Goal: Find contact information: Find contact information

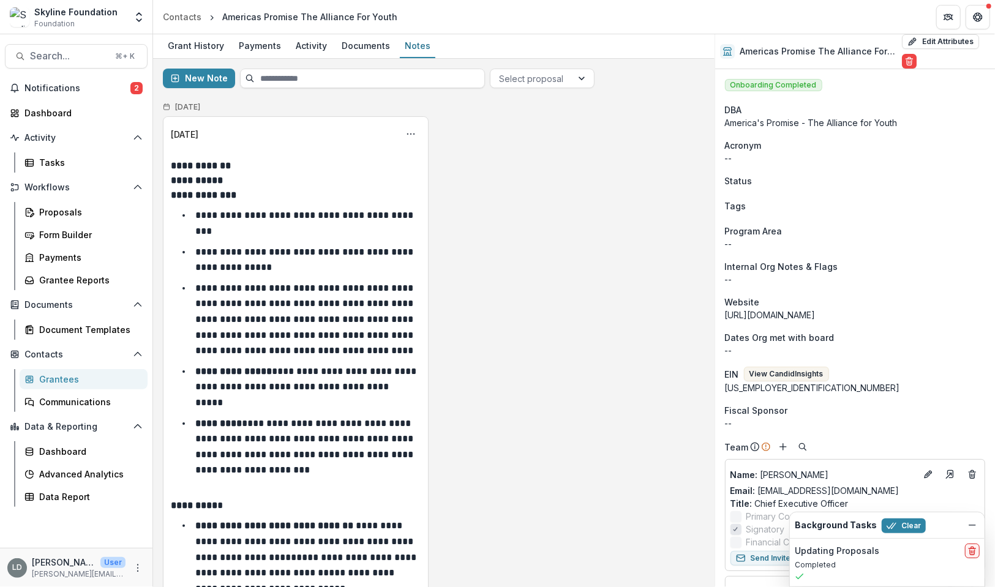
scroll to position [298, 0]
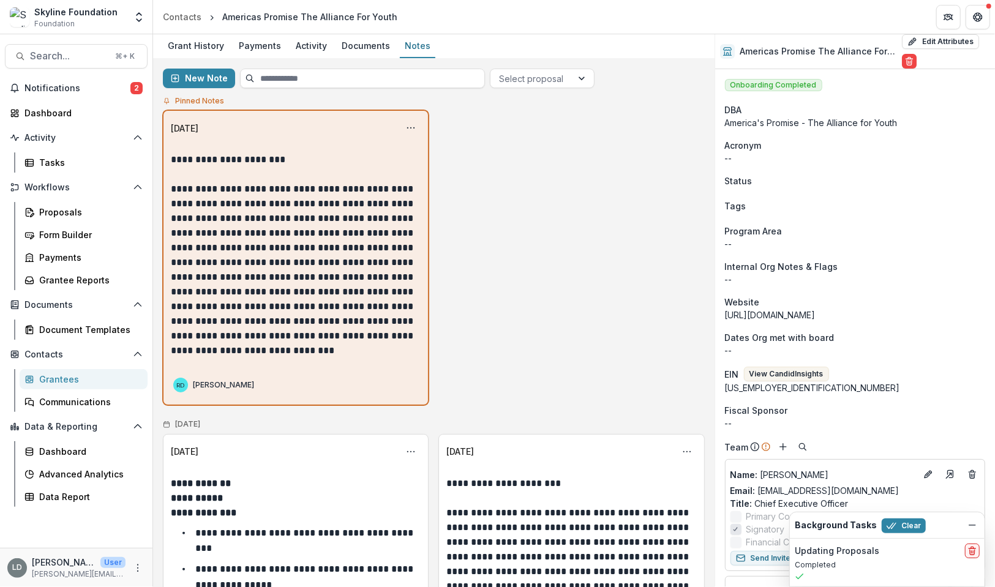
scroll to position [4, 0]
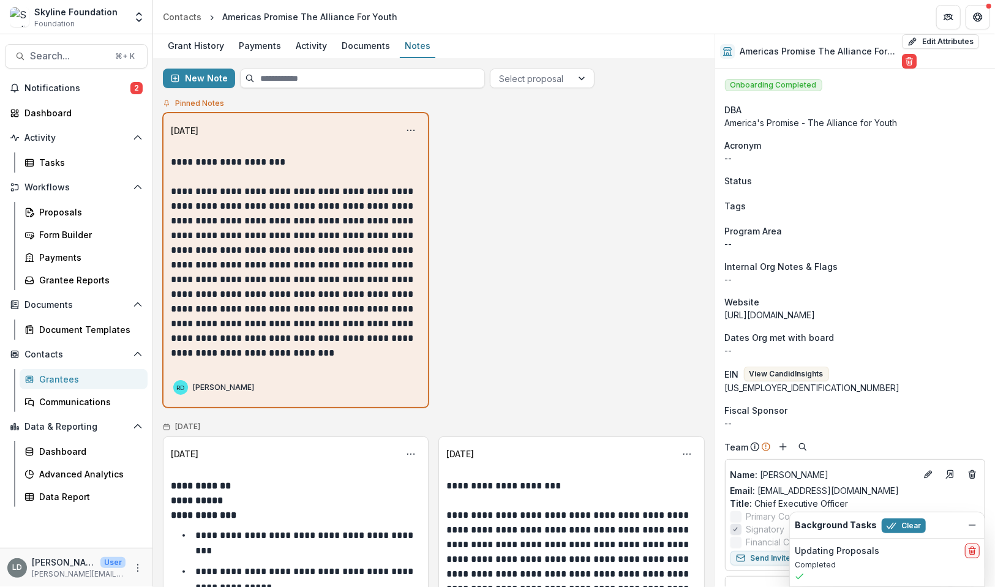
click at [311, 254] on p "**********" at bounding box center [295, 272] width 249 height 176
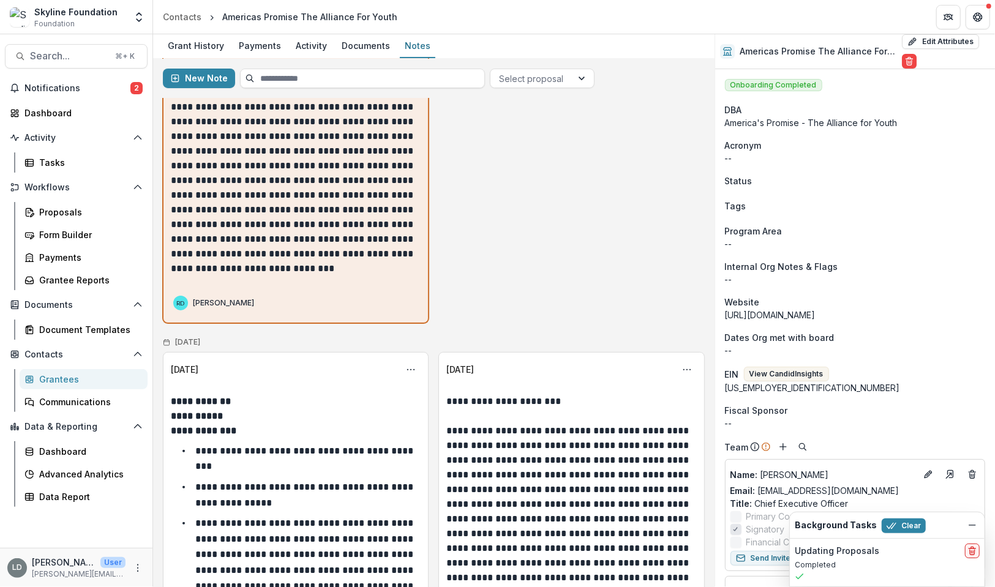
scroll to position [86, 0]
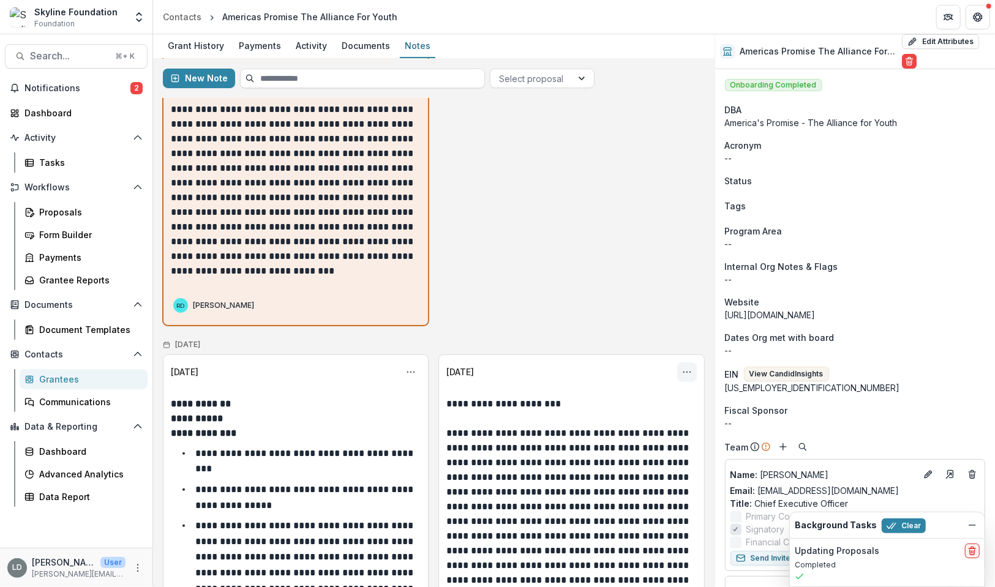
click at [689, 374] on button "Options" at bounding box center [687, 373] width 20 height 20
click at [410, 371] on icon "Options" at bounding box center [411, 373] width 10 height 10
click at [520, 299] on div "**********" at bounding box center [434, 178] width 542 height 295
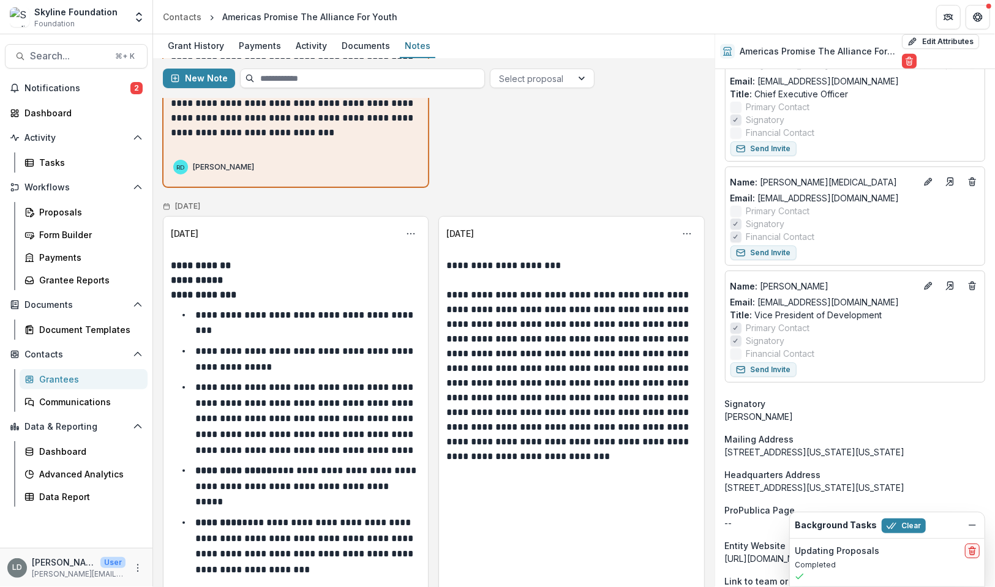
scroll to position [0, 0]
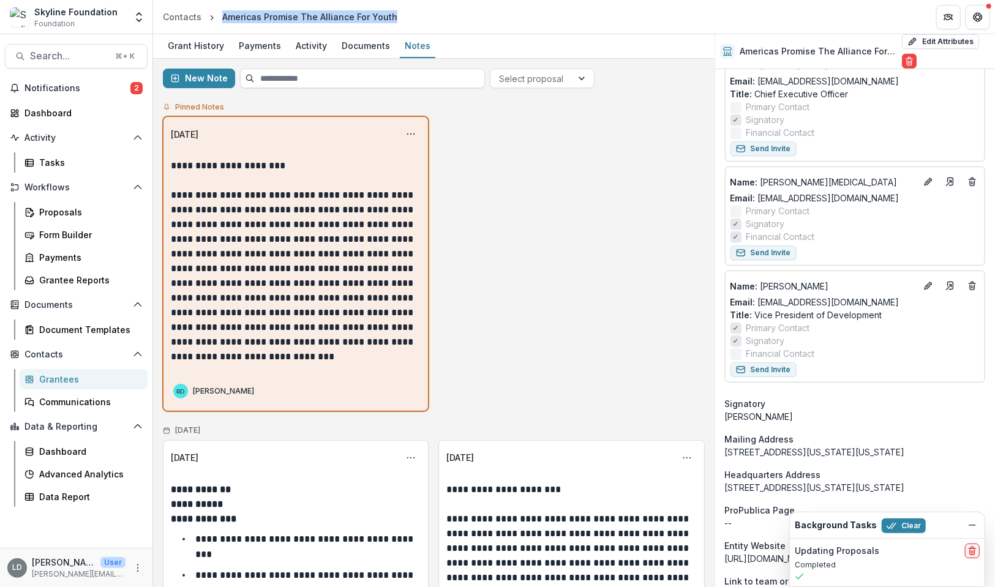
drag, startPoint x: 221, startPoint y: 14, endPoint x: 437, endPoint y: 20, distance: 216.3
click at [437, 20] on header "Contacts Americas Promise The Alliance For Youth" at bounding box center [574, 17] width 842 height 34
copy div "Americas Promise The Alliance For Youth"
click at [358, 43] on div "Documents" at bounding box center [366, 46] width 58 height 18
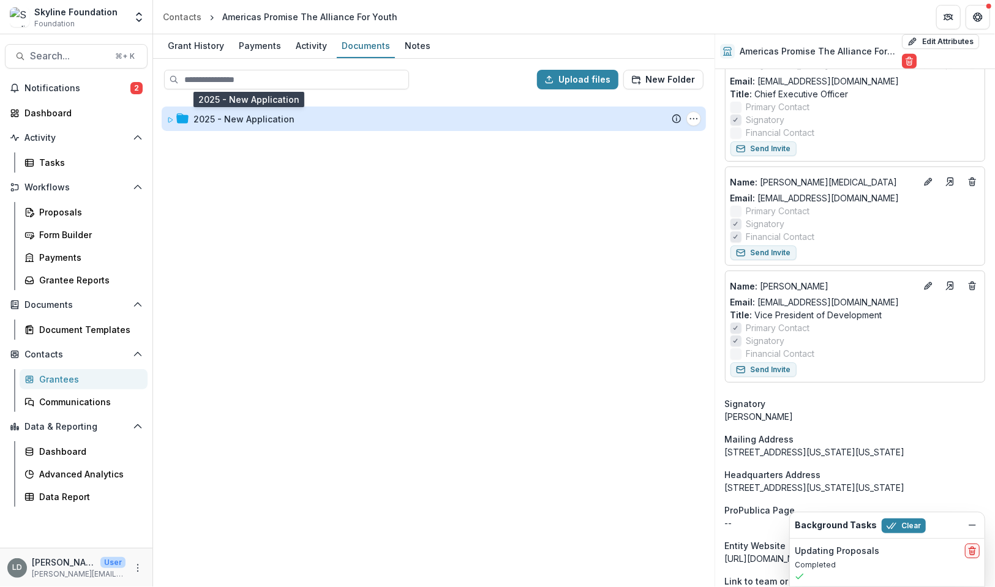
click at [262, 123] on div "2025 - New Application" at bounding box center [244, 119] width 101 height 13
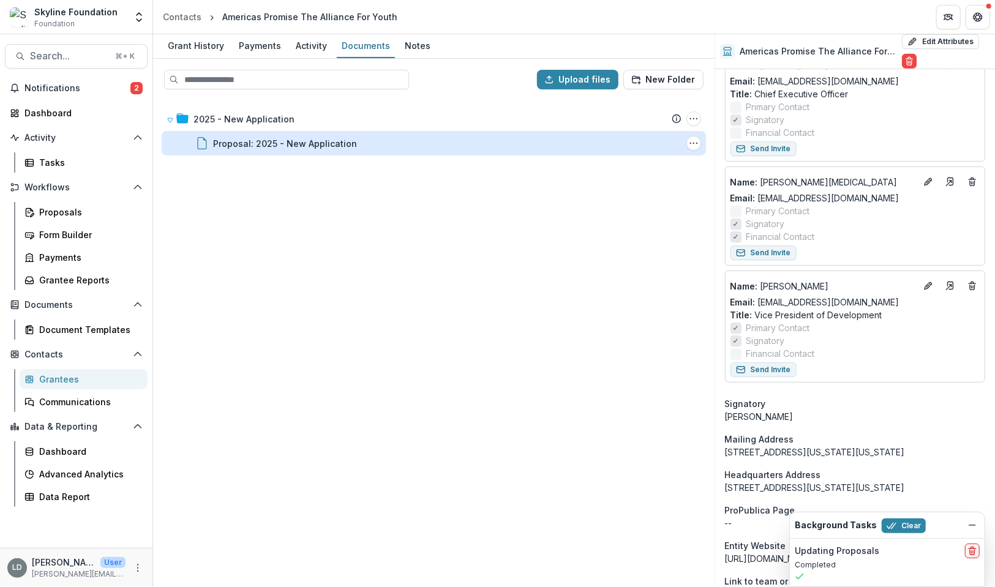
click at [269, 142] on div "Proposal: 2025 - New Application" at bounding box center [285, 143] width 144 height 13
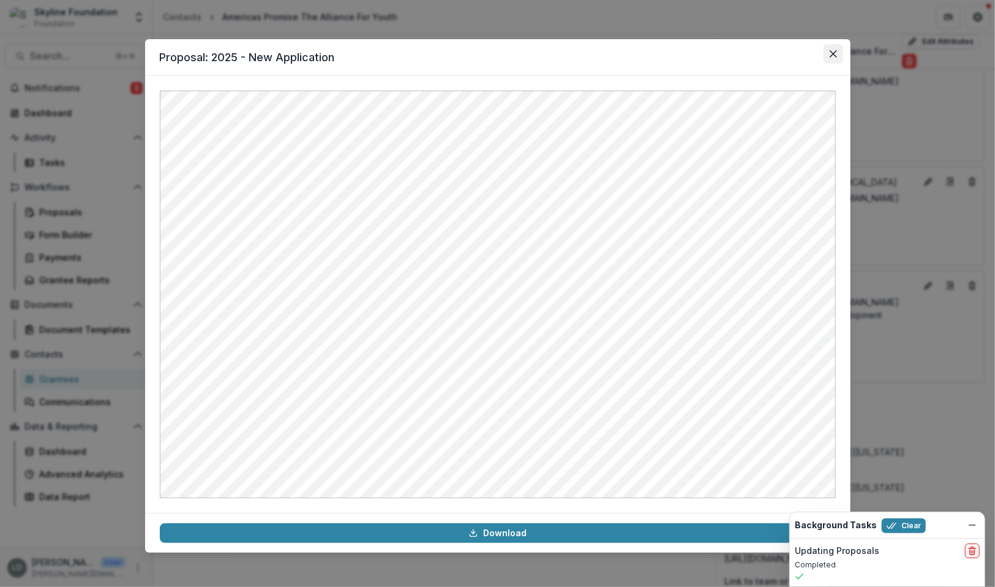
click at [831, 57] on icon "Close" at bounding box center [833, 53] width 7 height 7
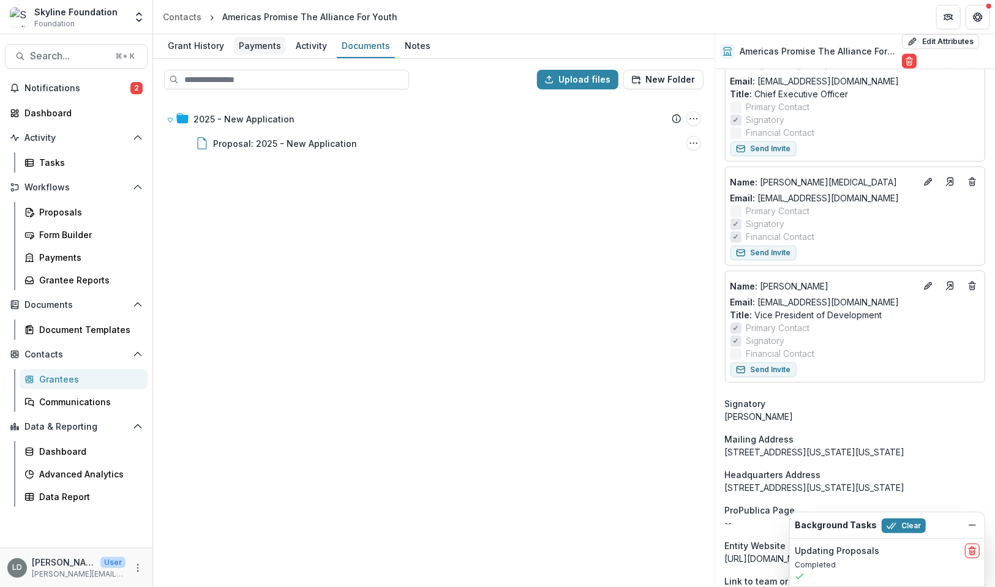
click at [247, 45] on div "Payments" at bounding box center [260, 46] width 52 height 18
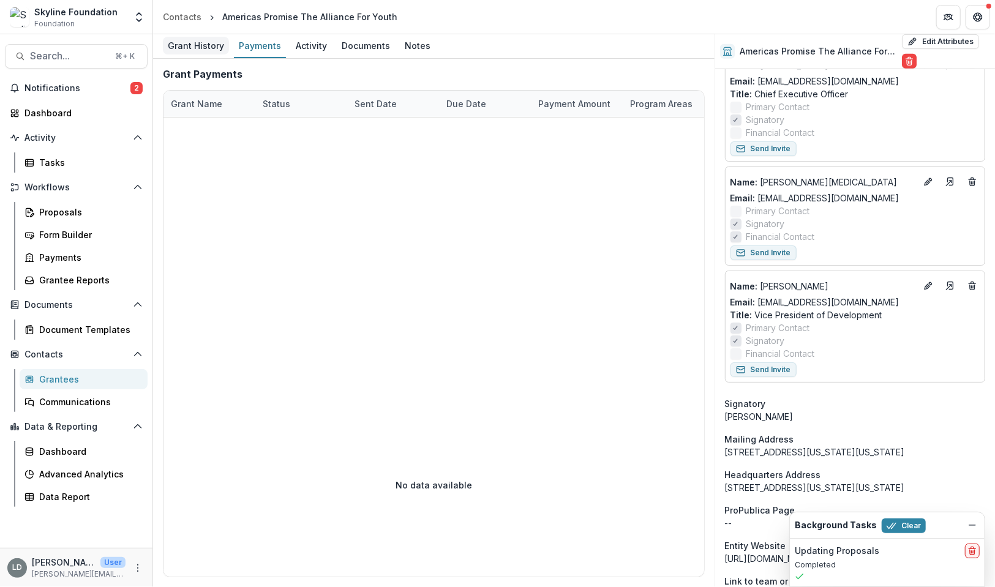
click at [168, 48] on div "Grant History" at bounding box center [196, 46] width 66 height 18
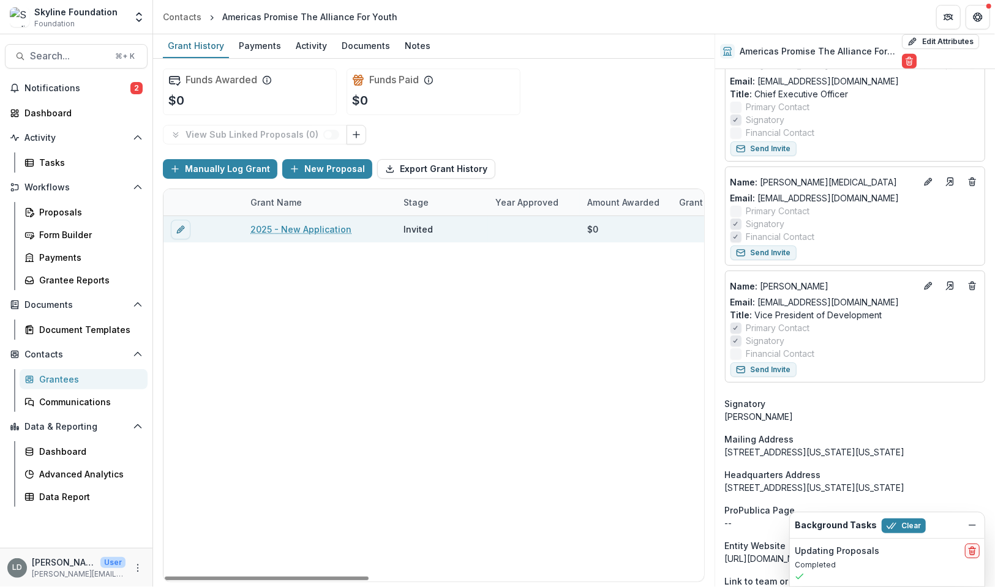
click at [291, 232] on link "2025 - New Application" at bounding box center [301, 229] width 101 height 13
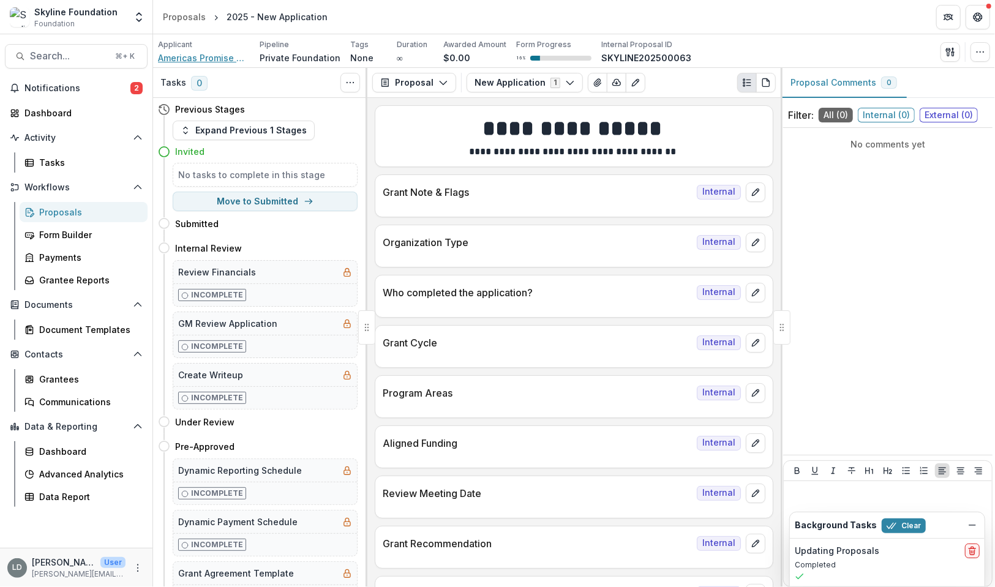
click at [221, 62] on span "Americas Promise The Alliance For Youth" at bounding box center [204, 57] width 92 height 13
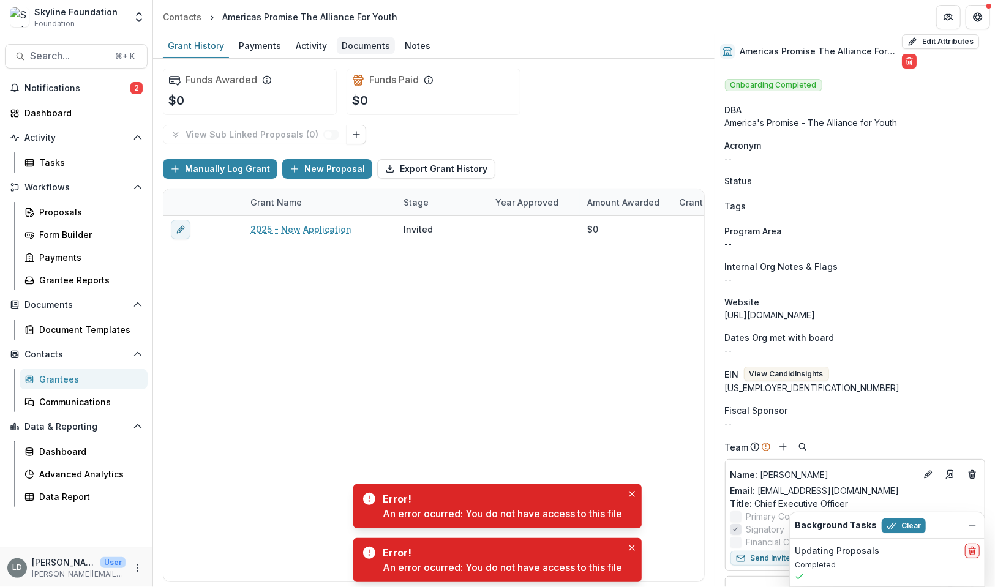
click at [342, 51] on div "Documents" at bounding box center [366, 46] width 58 height 18
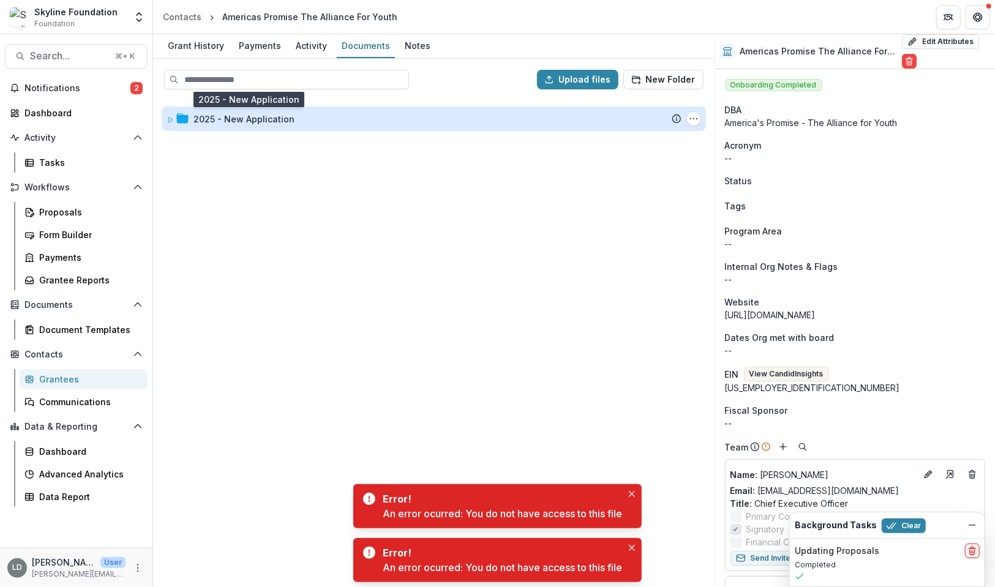
click at [256, 117] on div "2025 - New Application" at bounding box center [244, 119] width 101 height 13
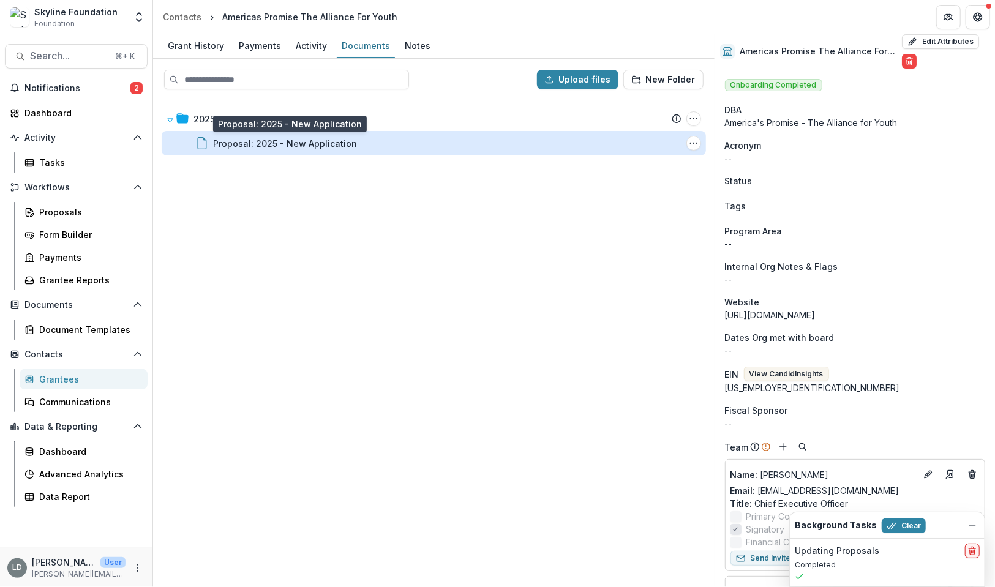
click at [268, 148] on div "Proposal: 2025 - New Application" at bounding box center [285, 143] width 144 height 13
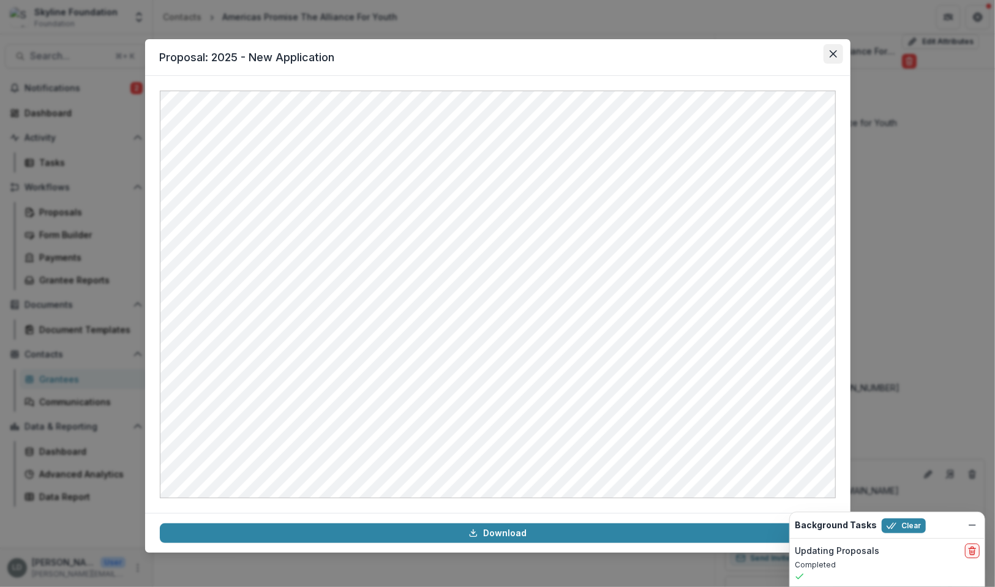
click at [829, 60] on button "Close" at bounding box center [834, 54] width 20 height 20
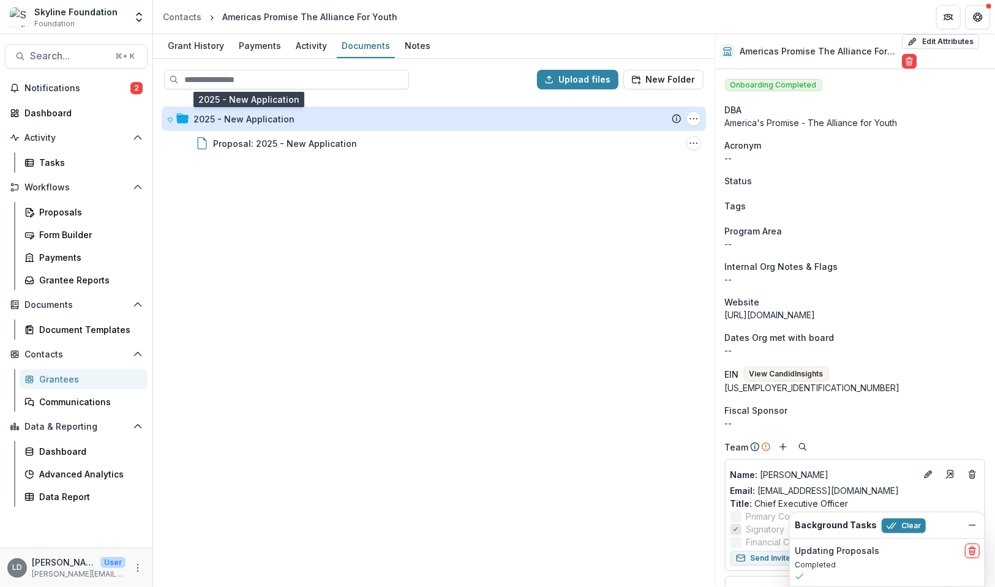
click at [262, 118] on div "2025 - New Application" at bounding box center [244, 119] width 101 height 13
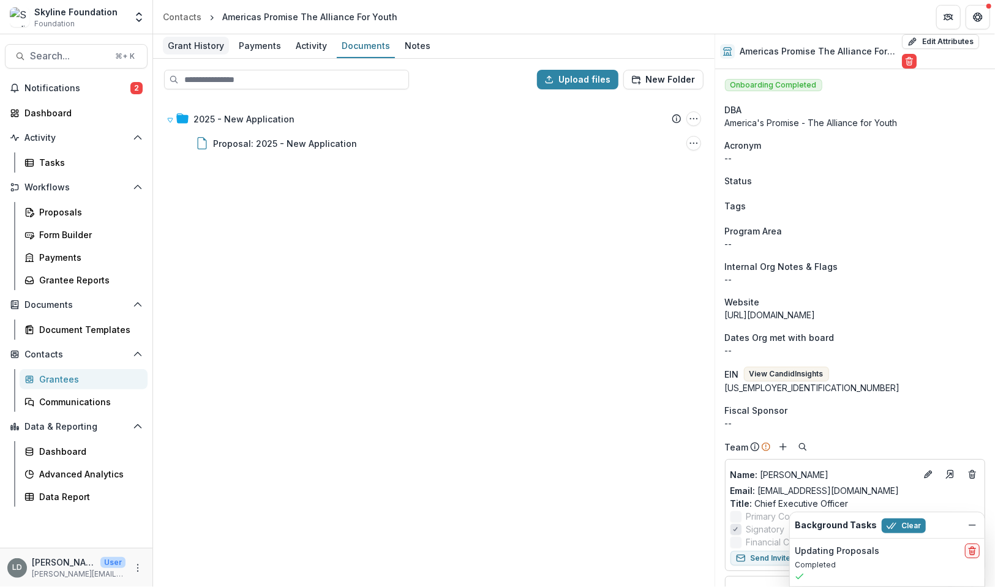
click at [202, 49] on div "Grant History" at bounding box center [196, 46] width 66 height 18
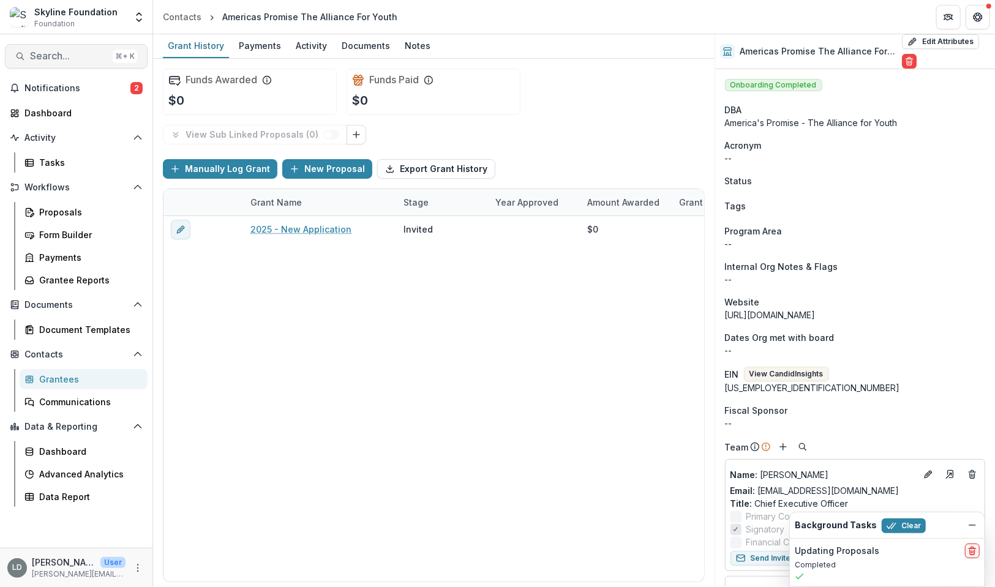
click at [95, 55] on span "Search..." at bounding box center [69, 56] width 78 height 12
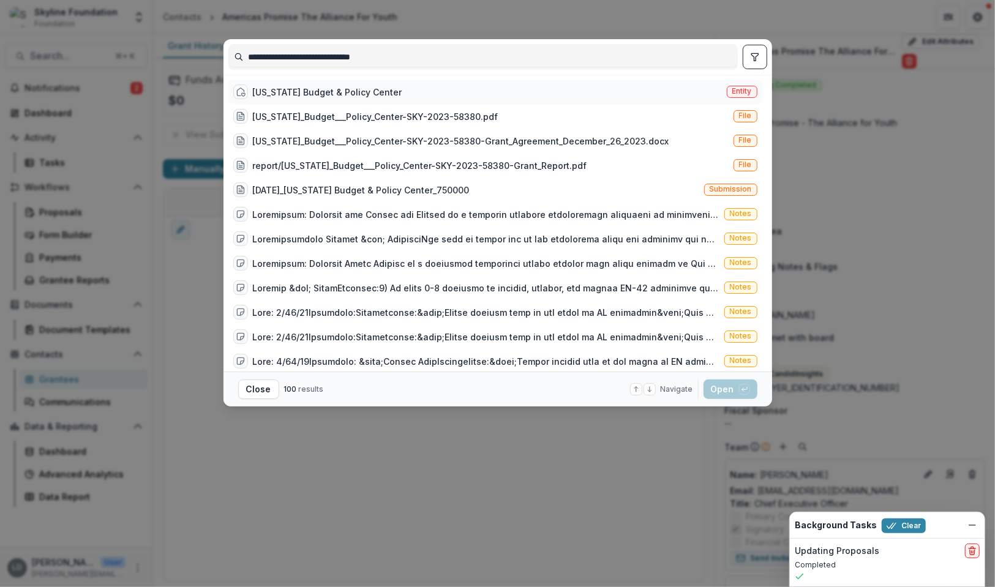
type input "**********"
click at [342, 91] on div "[US_STATE] Budget & Policy Center" at bounding box center [327, 92] width 149 height 13
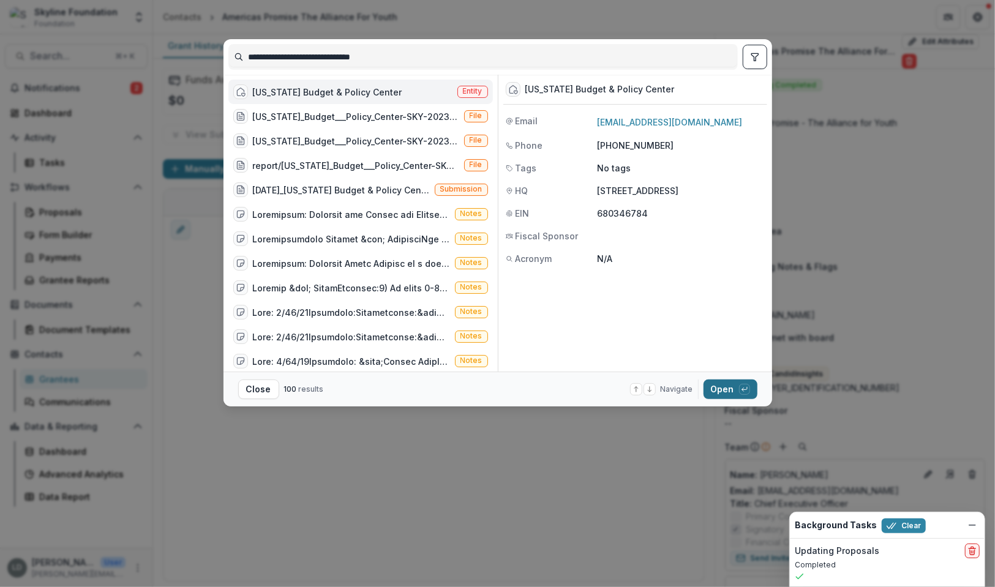
click at [728, 393] on button "Open with enter key" at bounding box center [731, 390] width 54 height 20
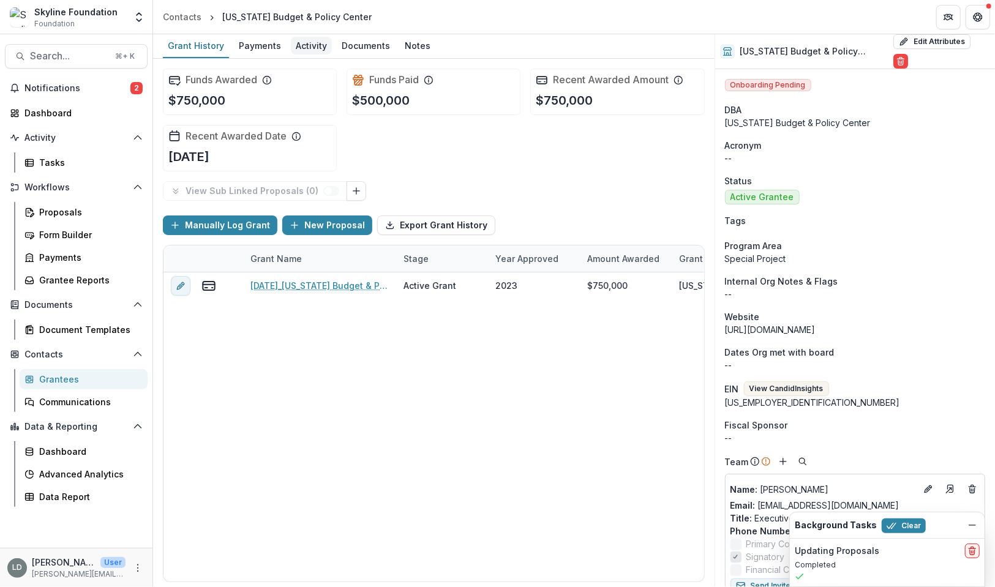
click at [302, 50] on div "Activity" at bounding box center [311, 46] width 41 height 18
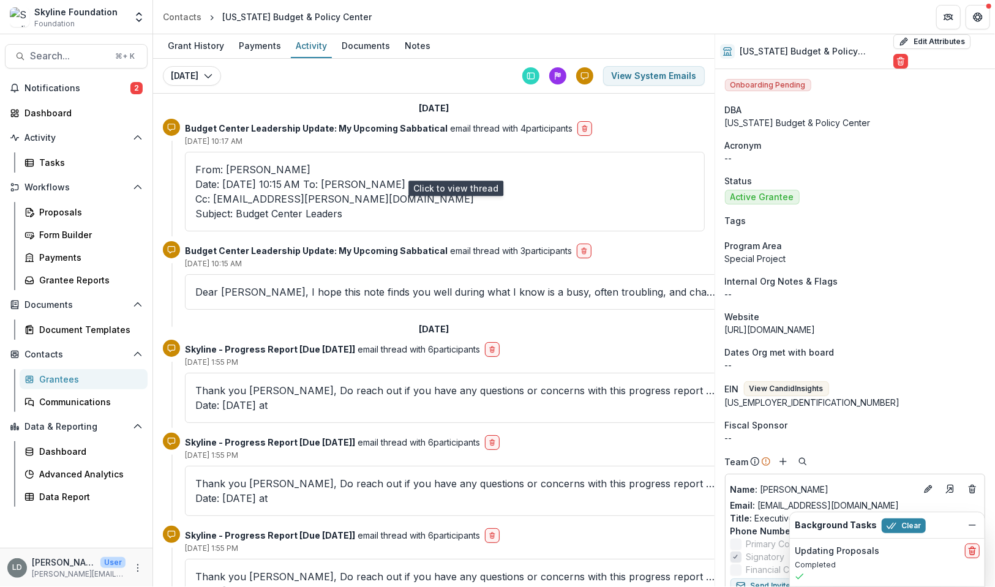
click at [276, 170] on p "From: [PERSON_NAME] Date: [DATE] 10:15 AM To: [PERSON_NAME] Cc: [EMAIL_ADDRESS]…" at bounding box center [444, 191] width 499 height 59
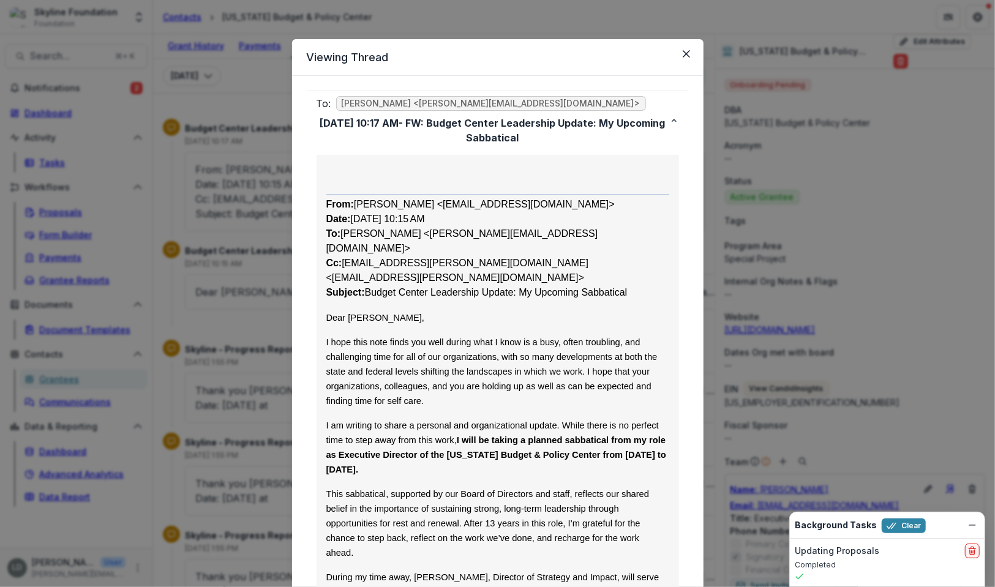
click at [882, 228] on div "Viewing Thread To: [PERSON_NAME] <[PERSON_NAME][EMAIL_ADDRESS][DOMAIN_NAME]> [D…" at bounding box center [497, 293] width 995 height 587
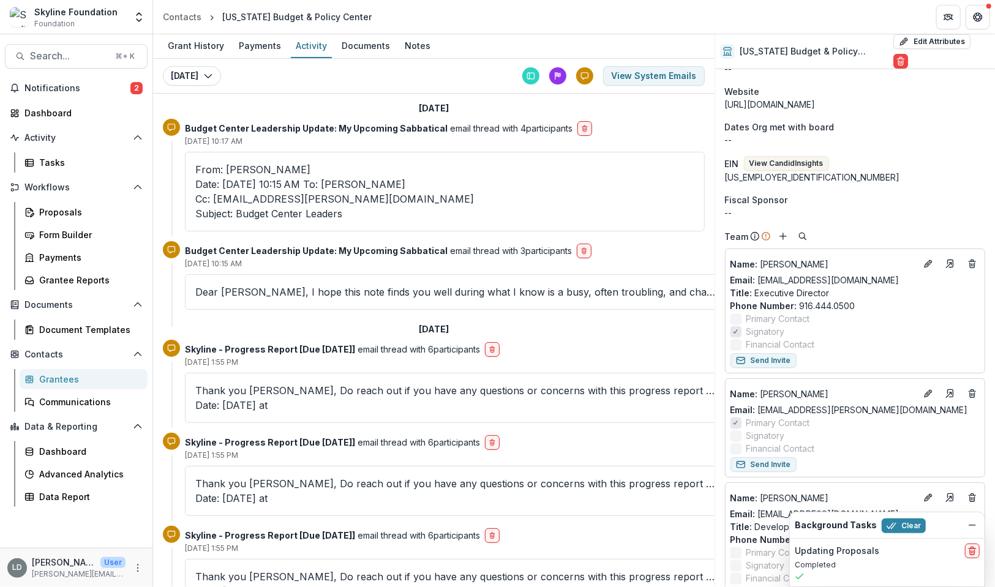
scroll to position [371, 0]
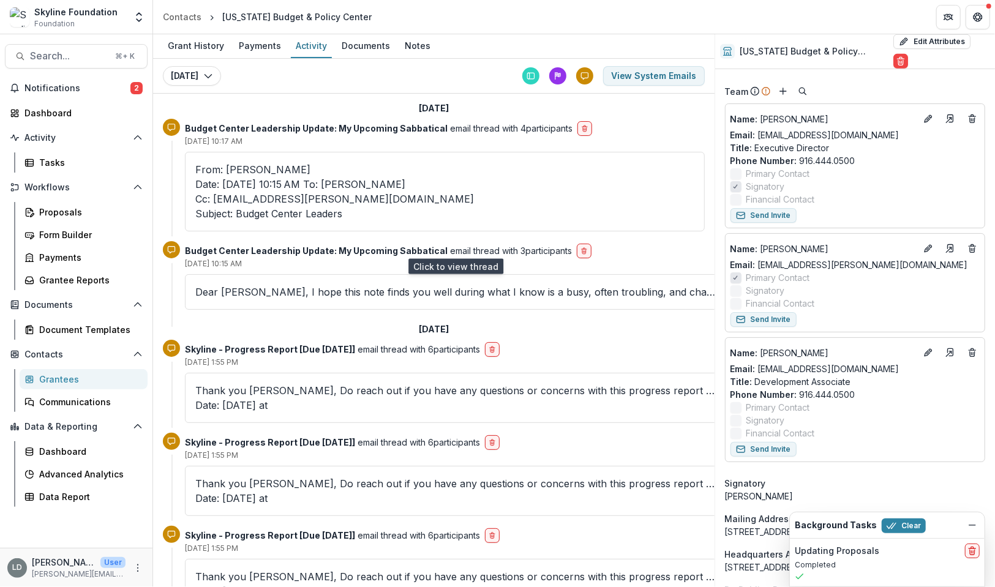
click at [309, 285] on p "Dear [PERSON_NAME], I hope this note finds you well during what I know is a bus…" at bounding box center [455, 292] width 521 height 15
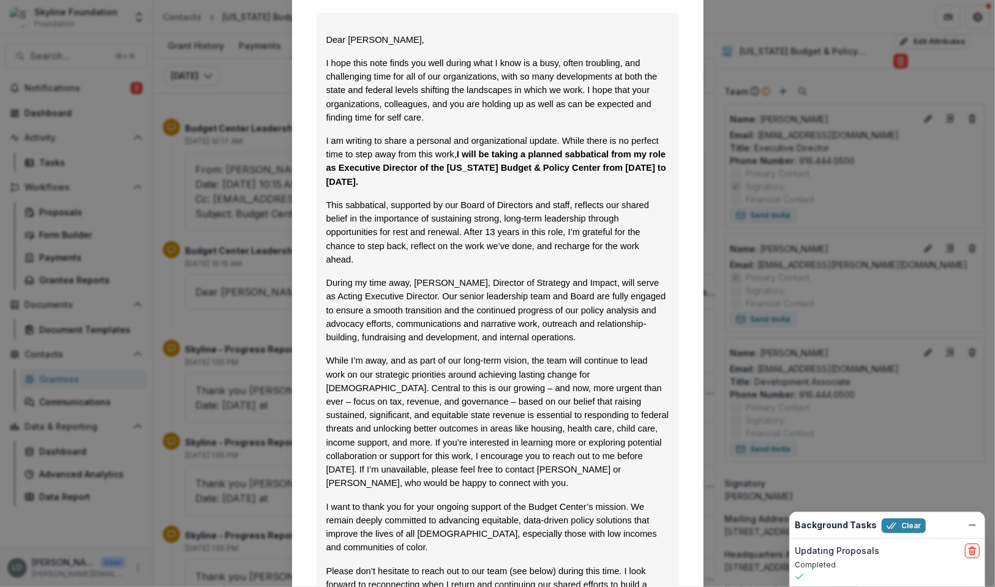
scroll to position [0, 0]
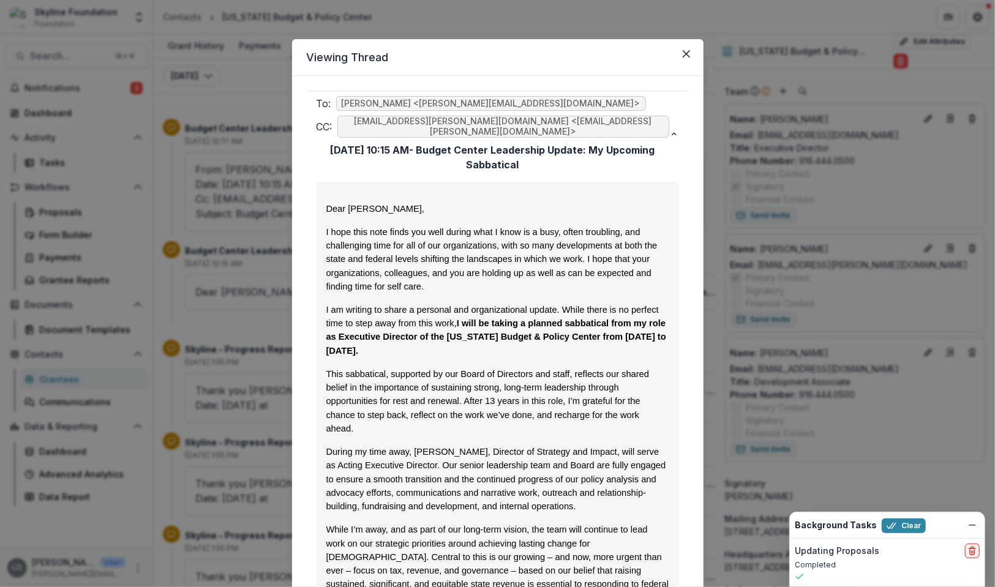
click at [244, 216] on div "Viewing Thread To: [PERSON_NAME] <[PERSON_NAME][EMAIL_ADDRESS][DOMAIN_NAME]> CC…" at bounding box center [497, 293] width 995 height 587
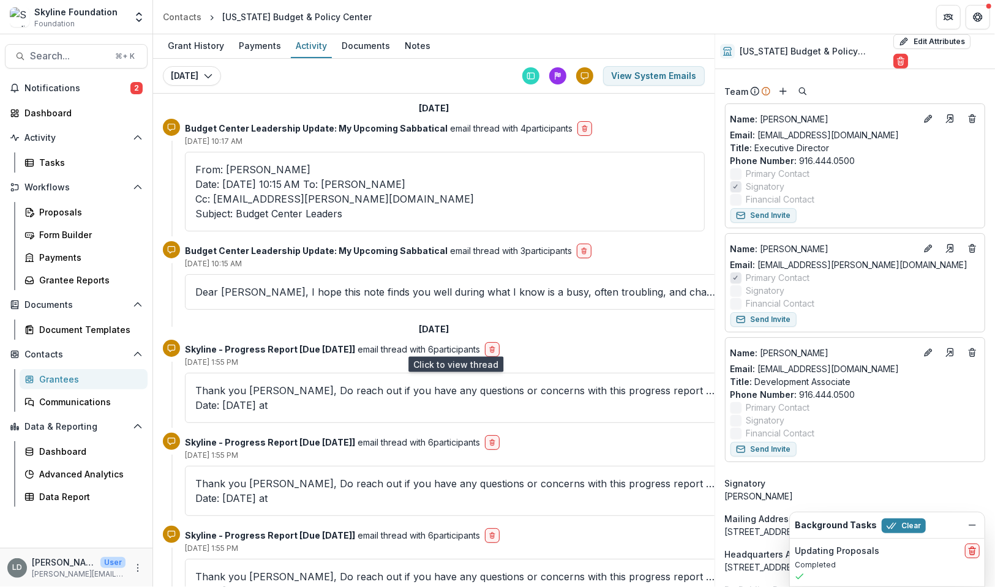
click at [344, 383] on p "Thank you [PERSON_NAME], Do reach out if you have any questions or concerns wit…" at bounding box center [455, 397] width 521 height 29
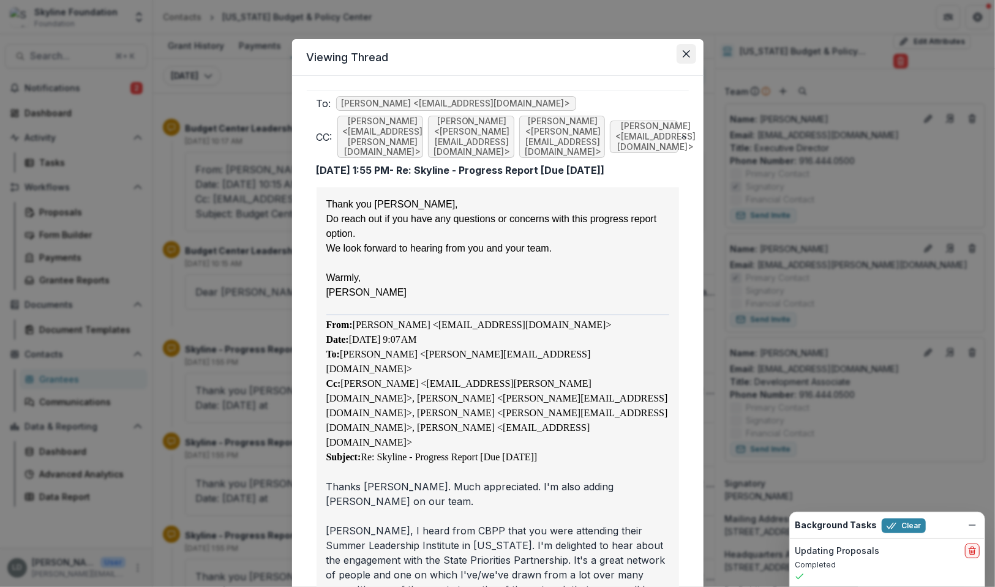
click at [683, 54] on icon "Close" at bounding box center [686, 53] width 7 height 7
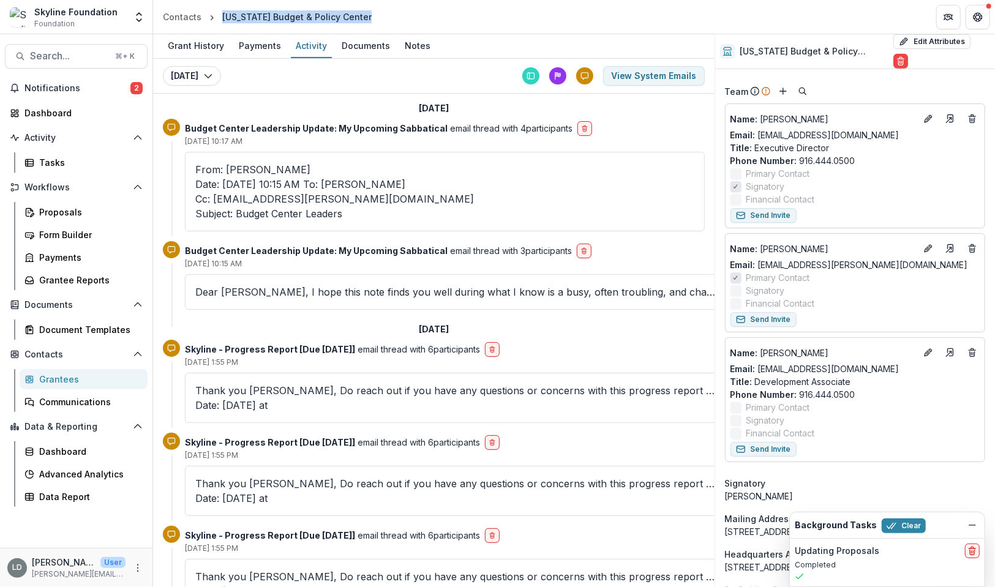
drag, startPoint x: 217, startPoint y: 15, endPoint x: 374, endPoint y: 12, distance: 156.2
click at [374, 12] on header "Contacts [US_STATE] Budget & Policy Center" at bounding box center [574, 17] width 842 height 34
copy div "[US_STATE] Budget & Policy Center"
click at [325, 177] on chrishoene\@calbudgetcenter\ "Date: [DATE] 10:15 AM To: [PERSON_NAME] Cc: [EMAIL_ADDRESS][PERSON_NAME][DOMAIN…" at bounding box center [444, 199] width 499 height 44
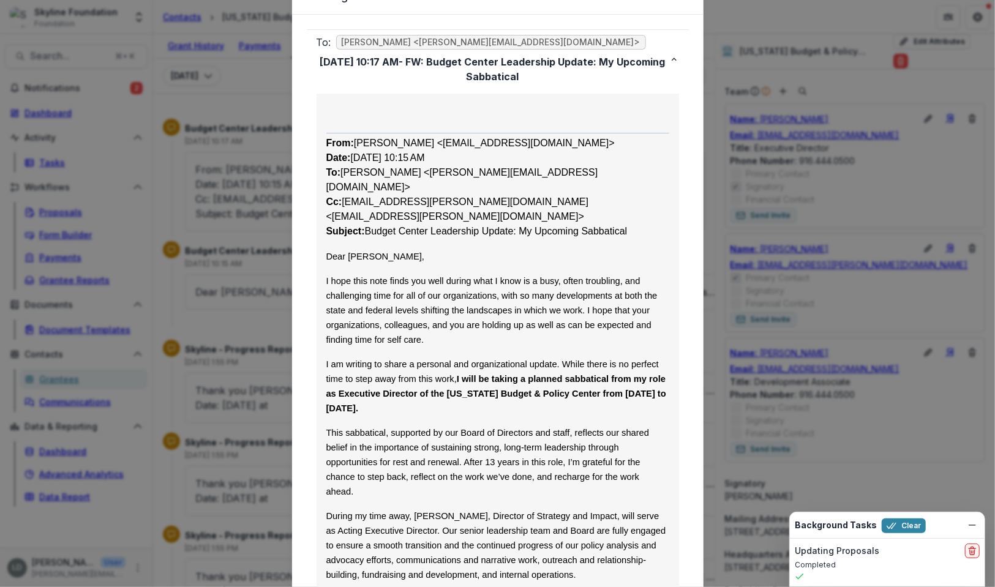
scroll to position [60, 0]
click at [271, 222] on div "Viewing Thread To: [PERSON_NAME] <[PERSON_NAME][EMAIL_ADDRESS][DOMAIN_NAME]> [D…" at bounding box center [497, 293] width 995 height 587
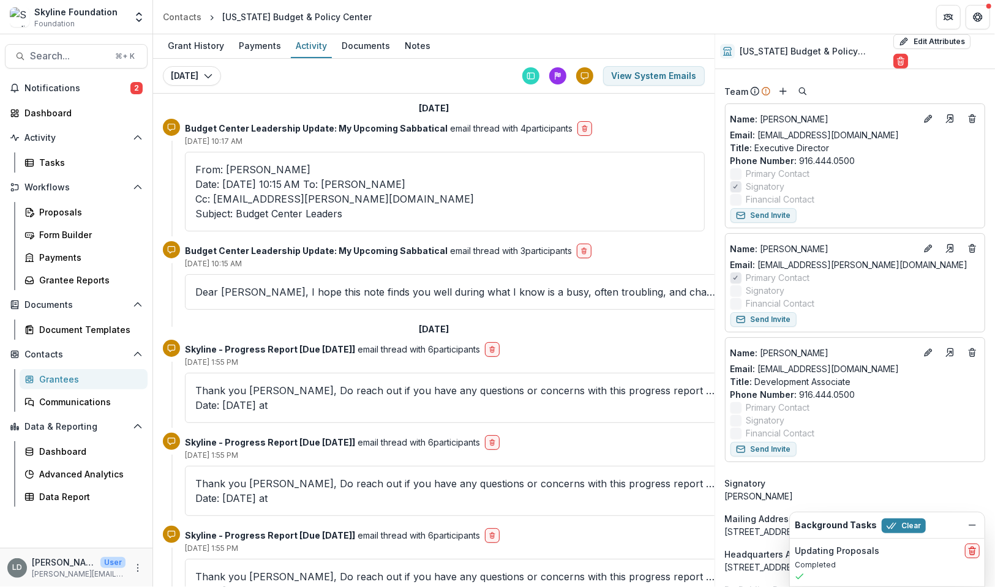
click at [330, 177] on chrishoene\@calbudgetcenter\ "Date: [DATE] 10:15 AM To: [PERSON_NAME] Cc: [EMAIL_ADDRESS][PERSON_NAME][DOMAIN…" at bounding box center [444, 199] width 499 height 44
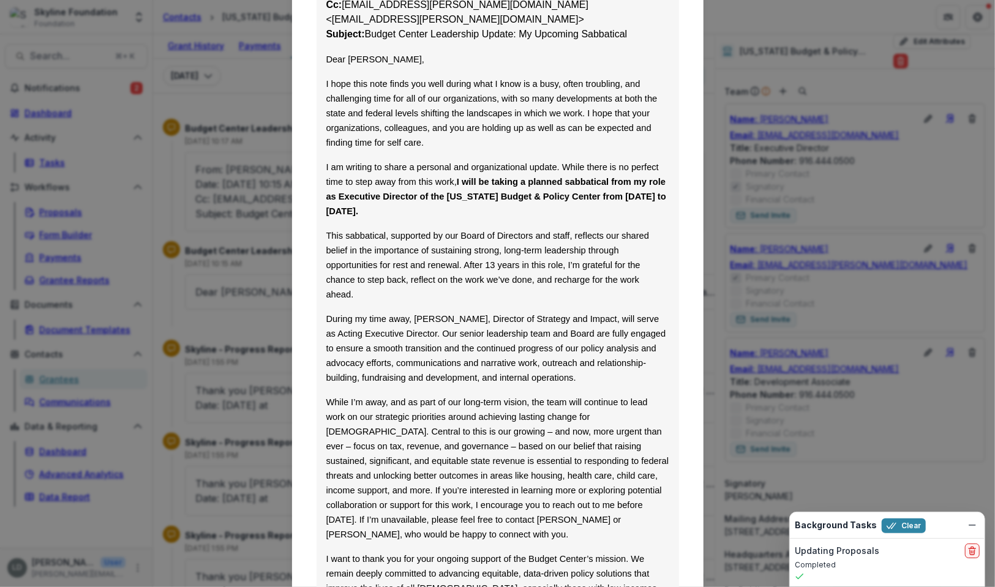
scroll to position [260, 0]
drag, startPoint x: 413, startPoint y: 285, endPoint x: 478, endPoint y: 287, distance: 64.9
click at [478, 313] on span "During my time away, [PERSON_NAME], Director of Strategy and Impact, will serve…" at bounding box center [496, 347] width 340 height 69
copy span "[PERSON_NAME],"
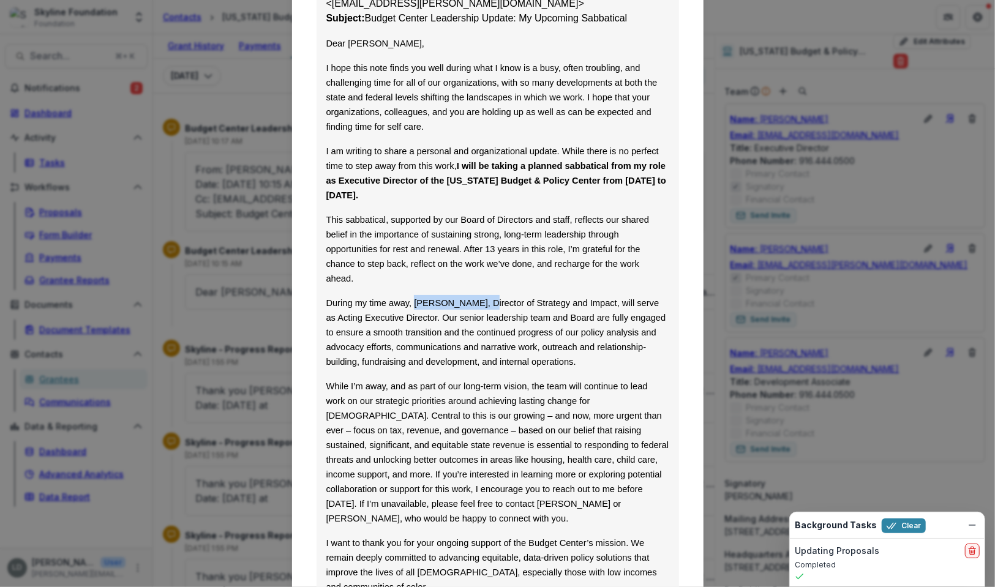
scroll to position [276, 0]
click at [498, 297] on span "During my time away, [PERSON_NAME], Director of Strategy and Impact, will serve…" at bounding box center [496, 331] width 340 height 69
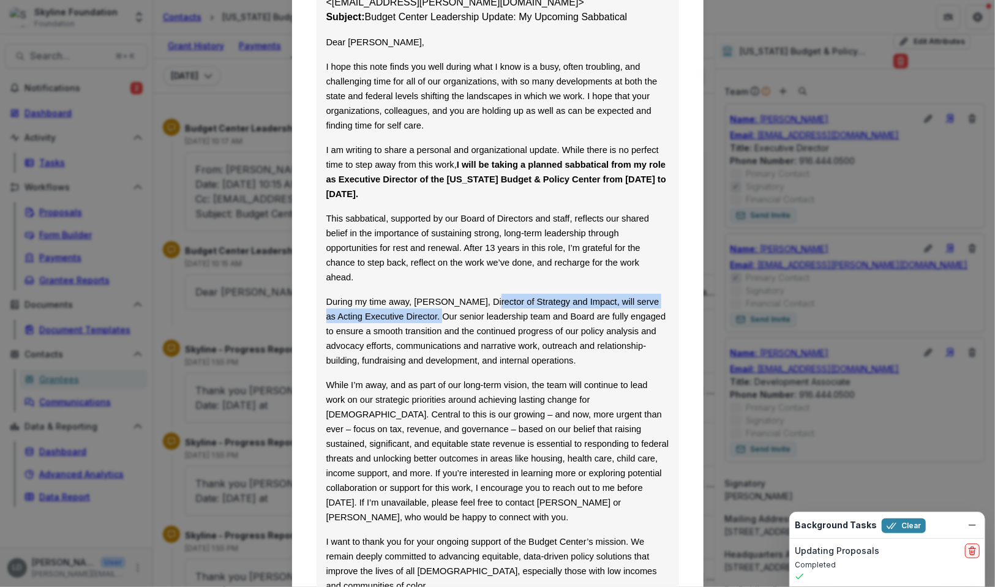
drag, startPoint x: 483, startPoint y: 268, endPoint x: 426, endPoint y: 285, distance: 59.3
click at [426, 297] on span "During my time away, [PERSON_NAME], Director of Strategy and Impact, will serve…" at bounding box center [496, 331] width 340 height 69
copy span "Director of Strategy and Impact, will serve as Acting Executive Director"
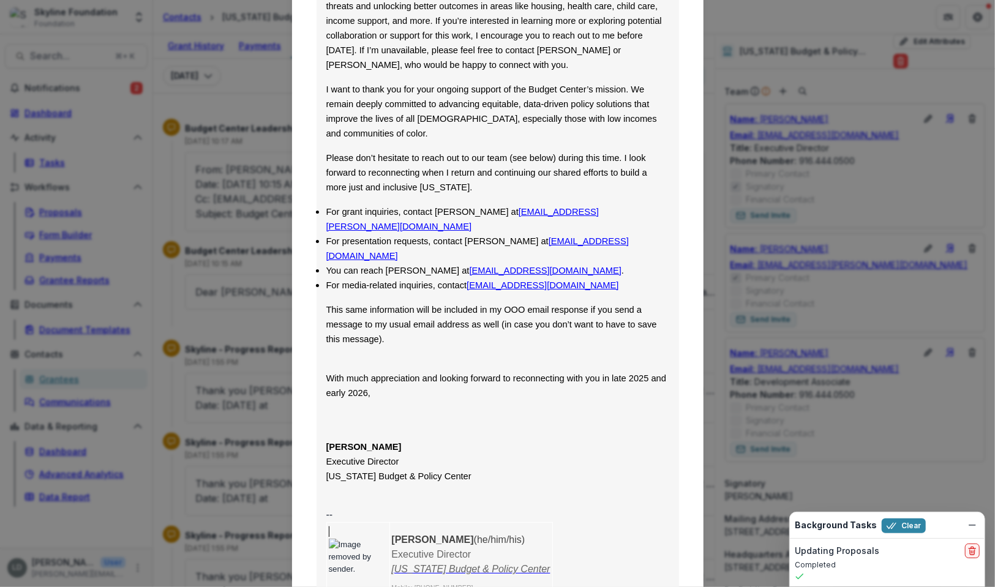
scroll to position [730, 0]
